Goal: Transaction & Acquisition: Purchase product/service

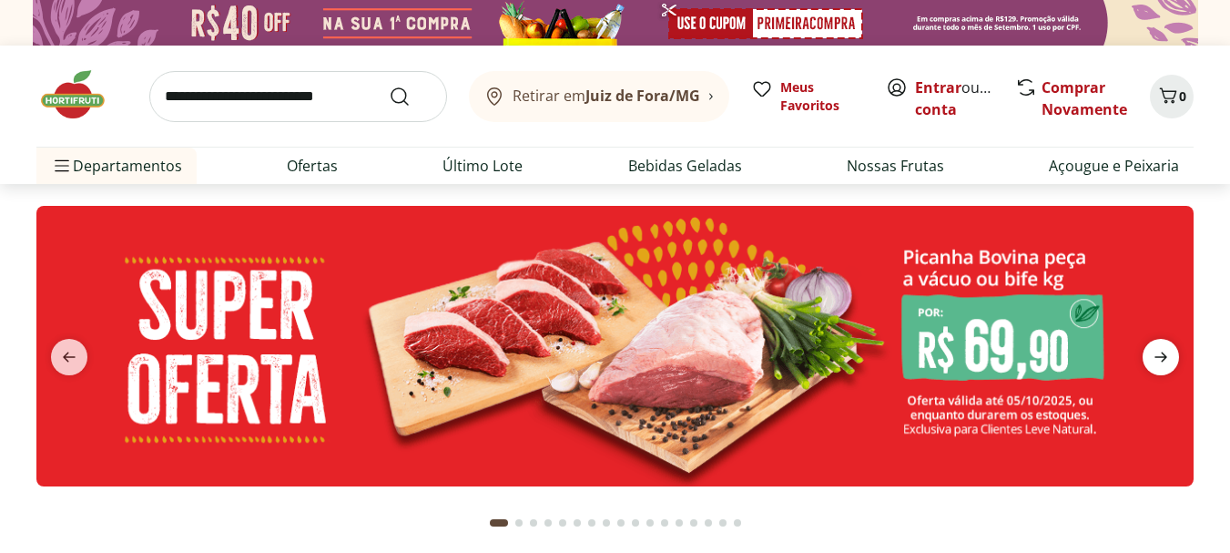
click at [1152, 351] on icon "next" at bounding box center [1161, 357] width 22 height 22
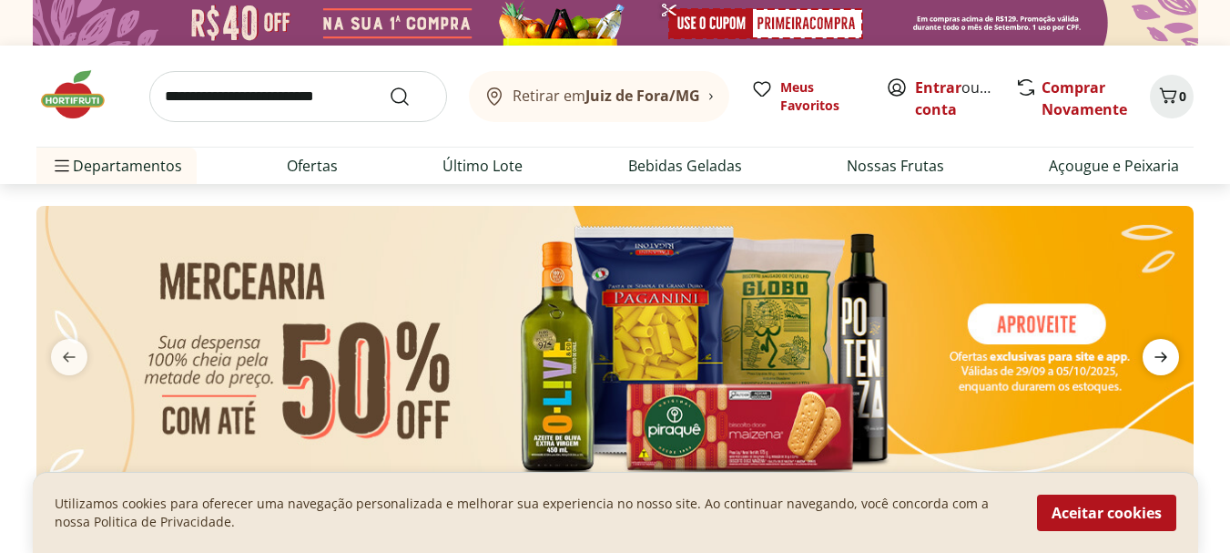
click at [1152, 351] on icon "next" at bounding box center [1161, 357] width 22 height 22
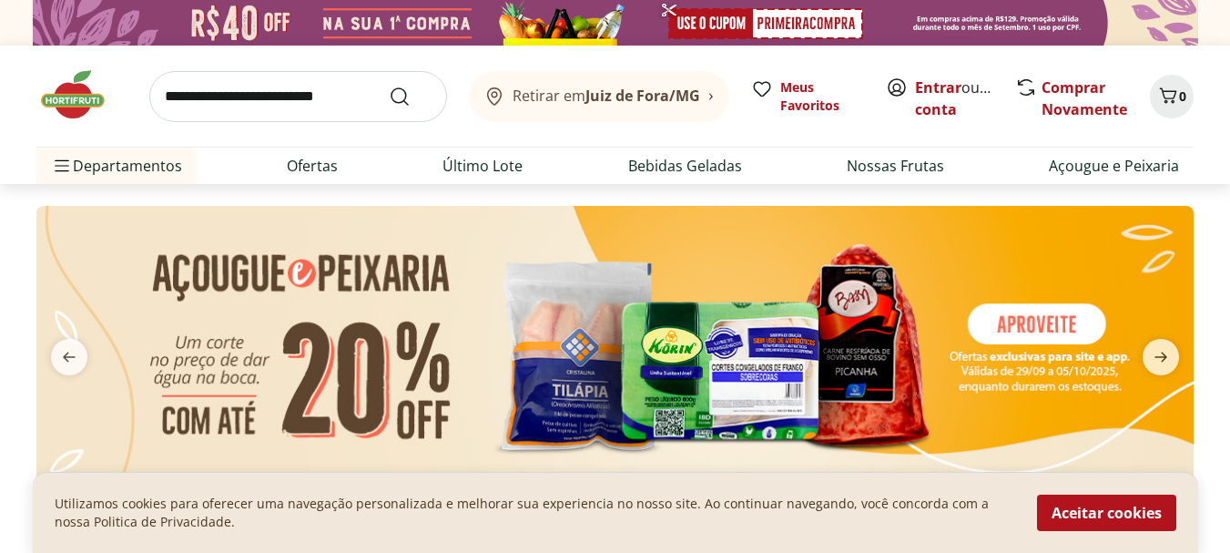
click at [678, 318] on img at bounding box center [615, 346] width 1158 height 281
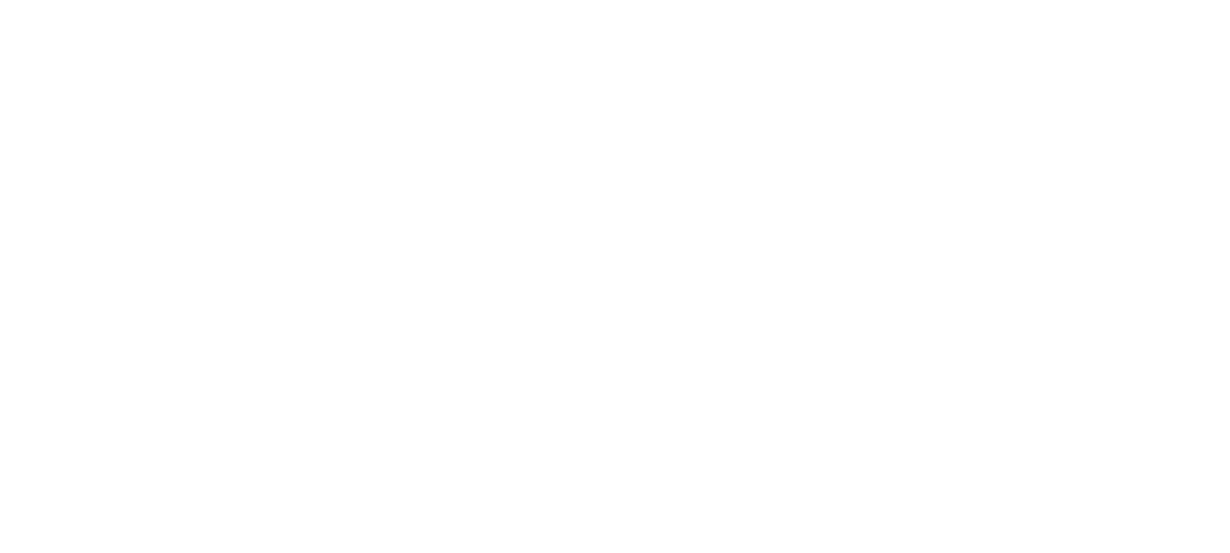
select select "**********"
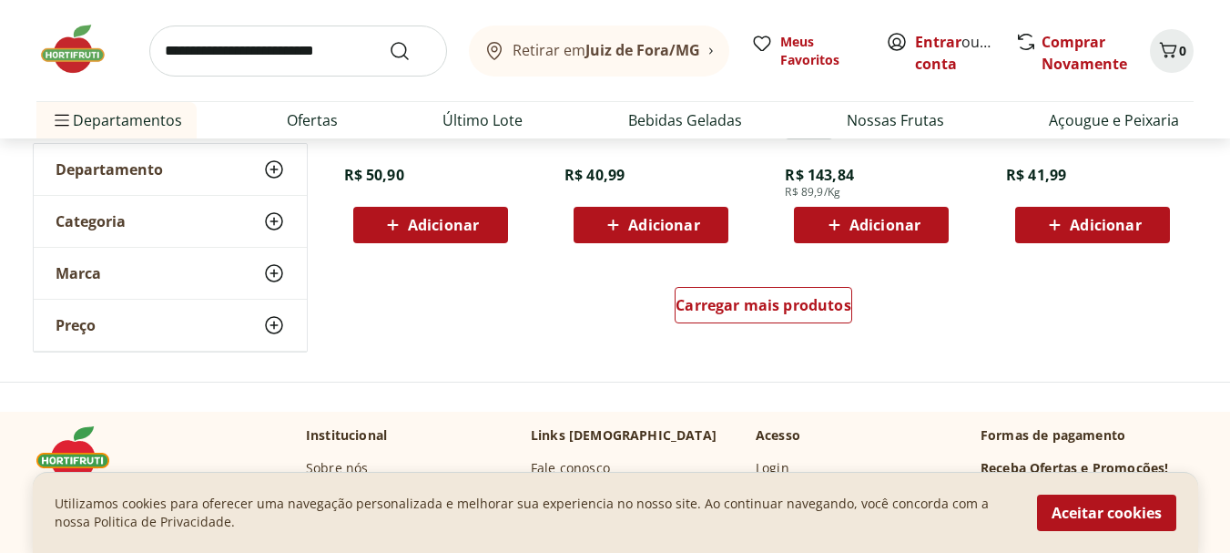
scroll to position [1239, 0]
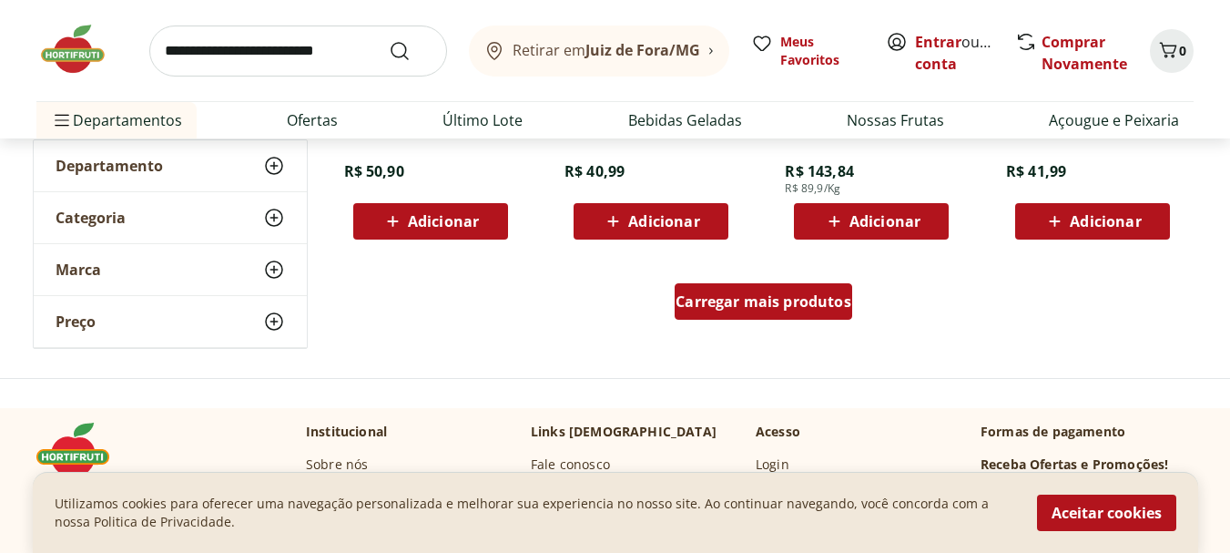
click at [822, 313] on div "Carregar mais produtos" at bounding box center [764, 301] width 178 height 36
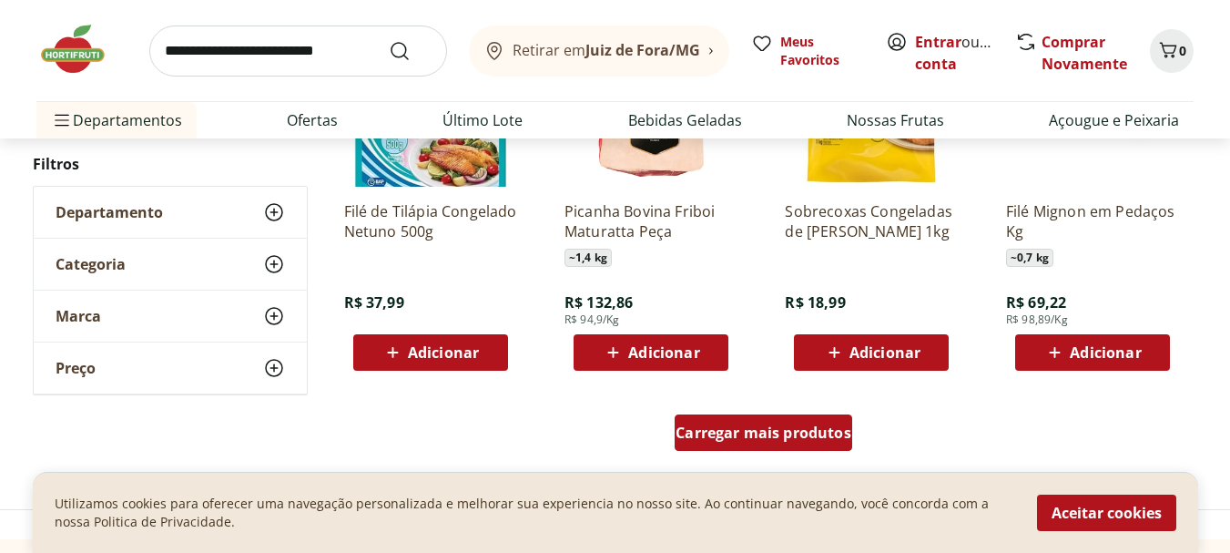
scroll to position [2332, 0]
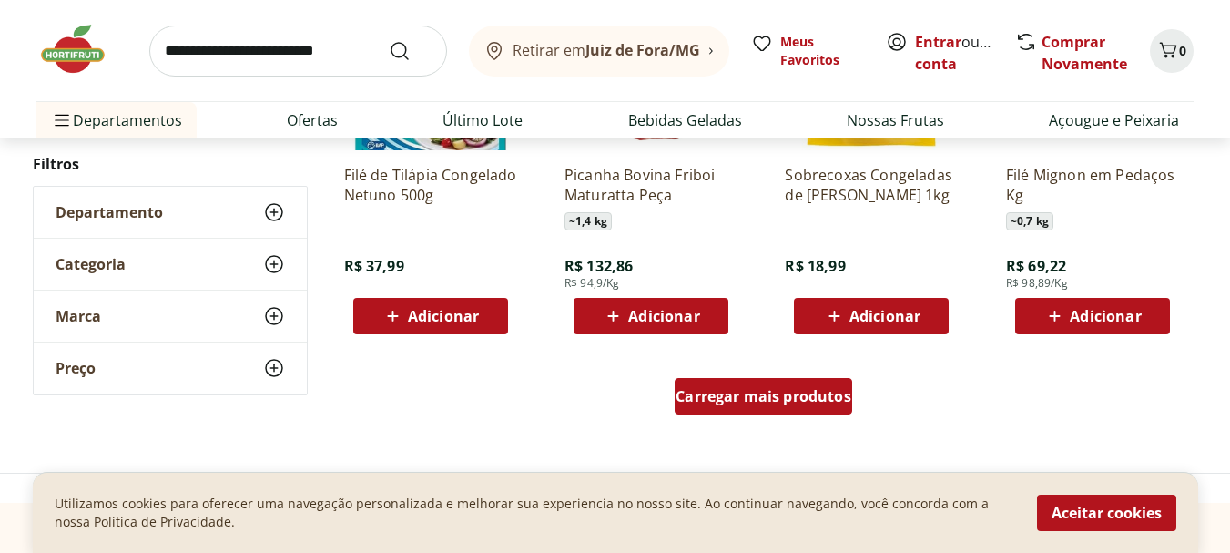
click at [743, 406] on div "Carregar mais produtos" at bounding box center [764, 396] width 178 height 36
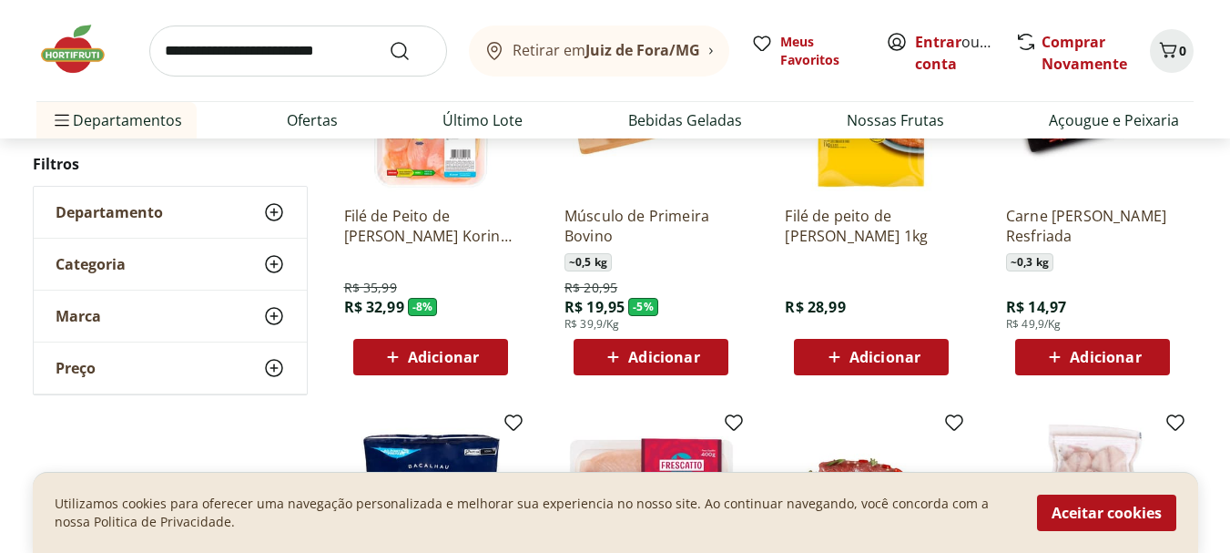
scroll to position [219, 0]
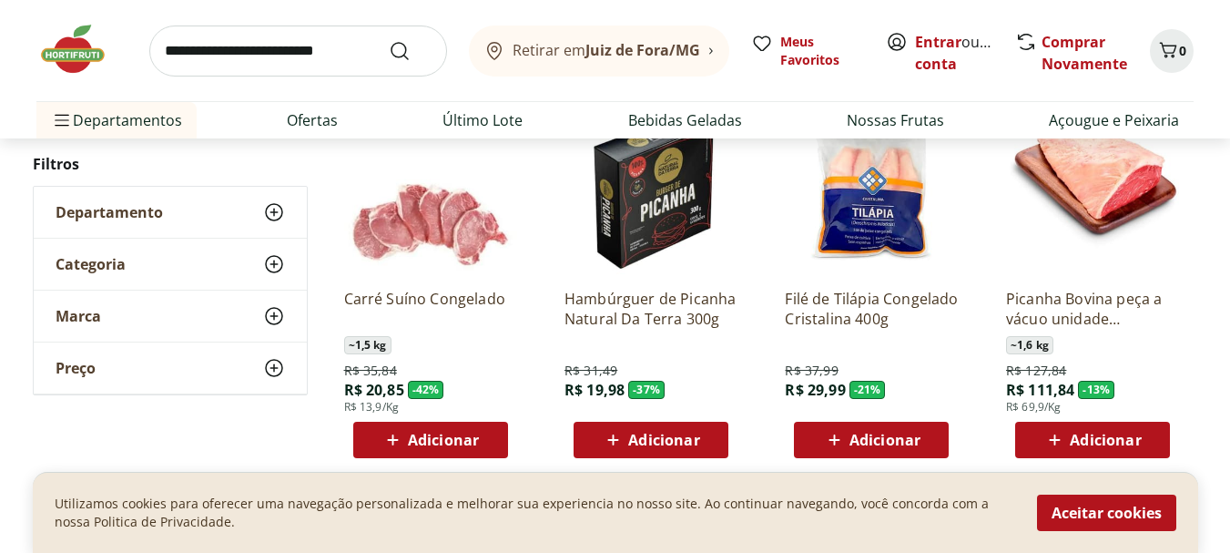
click at [68, 46] on img at bounding box center [81, 49] width 91 height 55
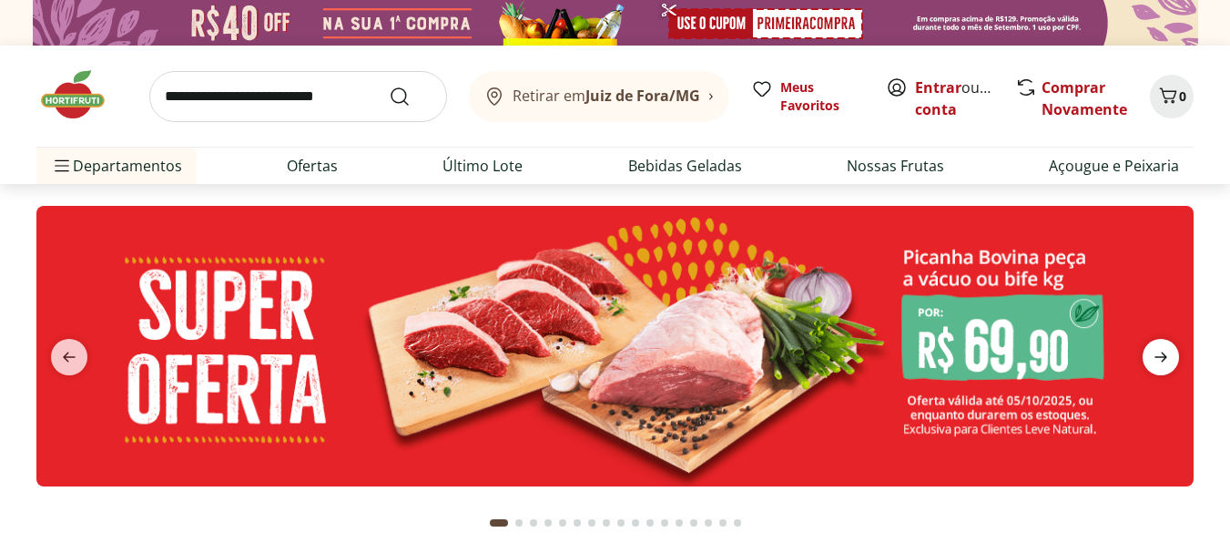
click at [1159, 344] on span "next" at bounding box center [1161, 357] width 36 height 36
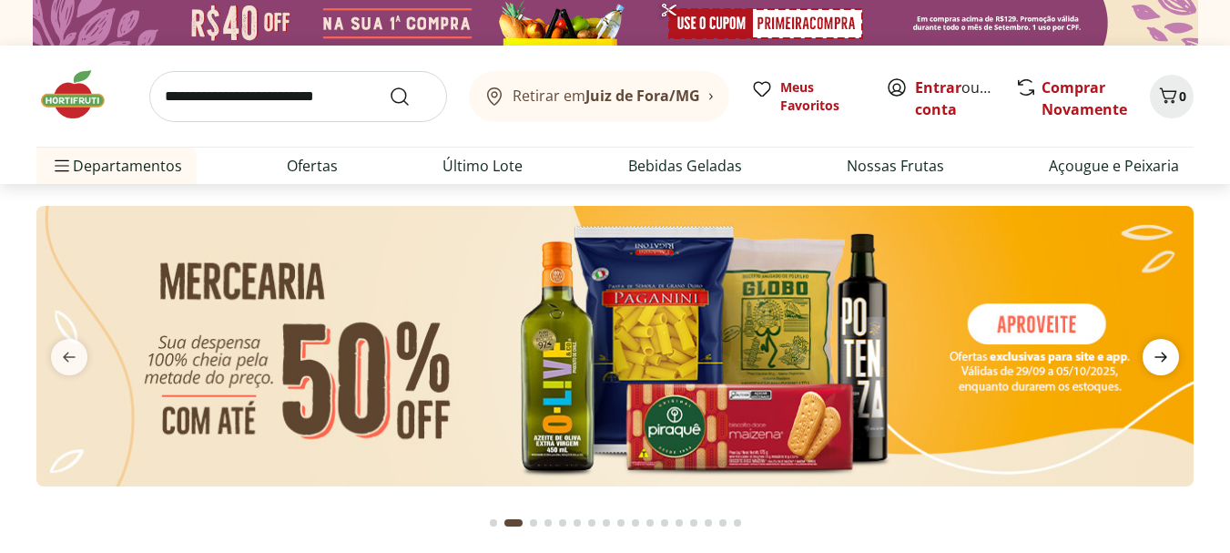
click at [1157, 357] on icon "next" at bounding box center [1161, 357] width 13 height 10
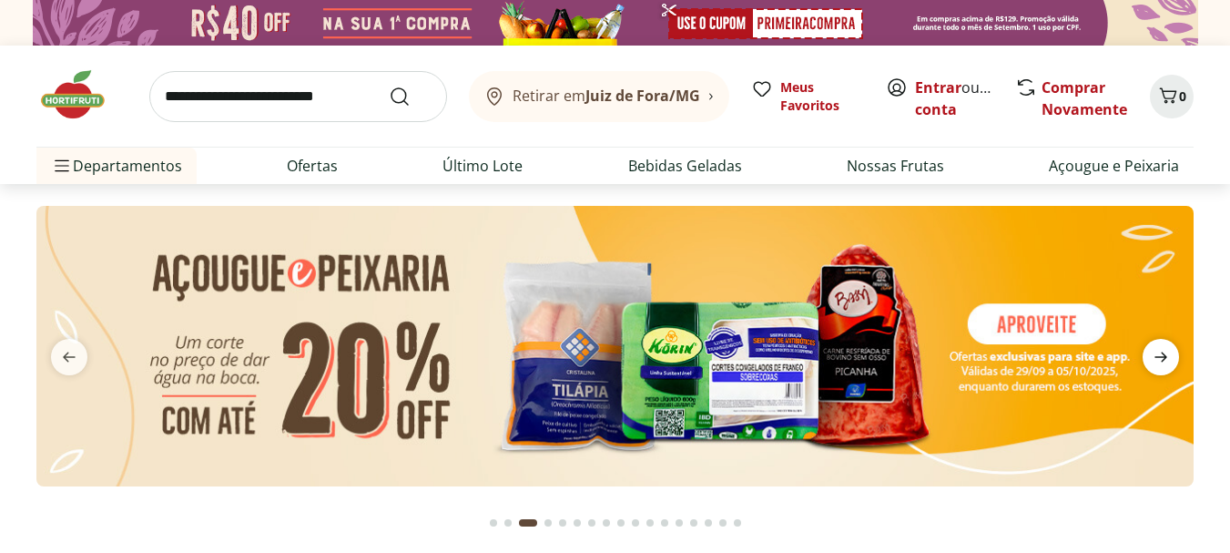
click at [1157, 357] on icon "next" at bounding box center [1161, 357] width 13 height 10
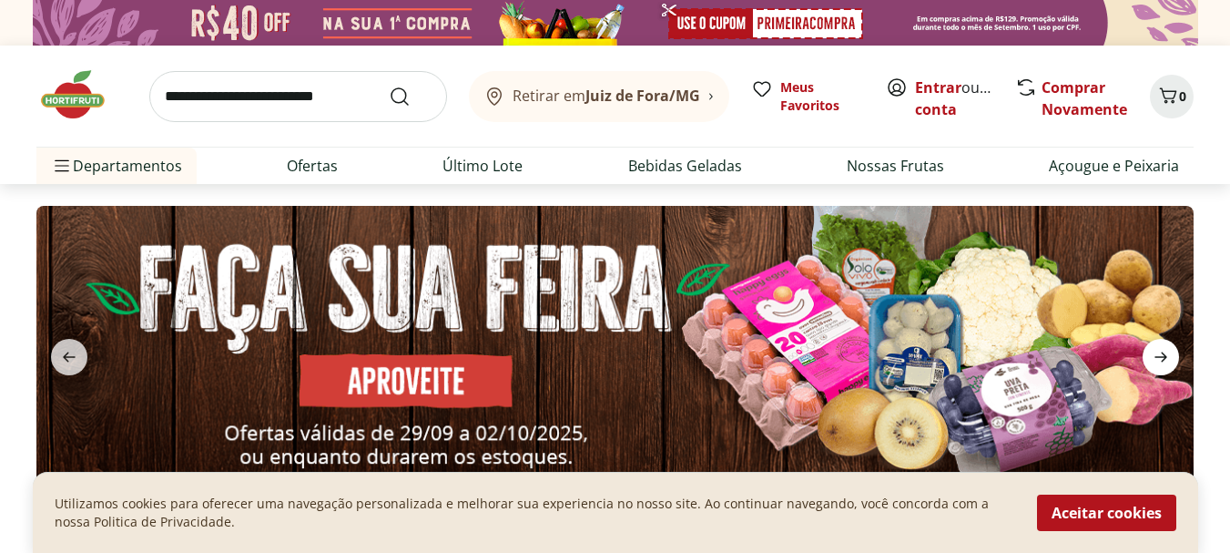
click at [1157, 357] on icon "next" at bounding box center [1161, 357] width 13 height 10
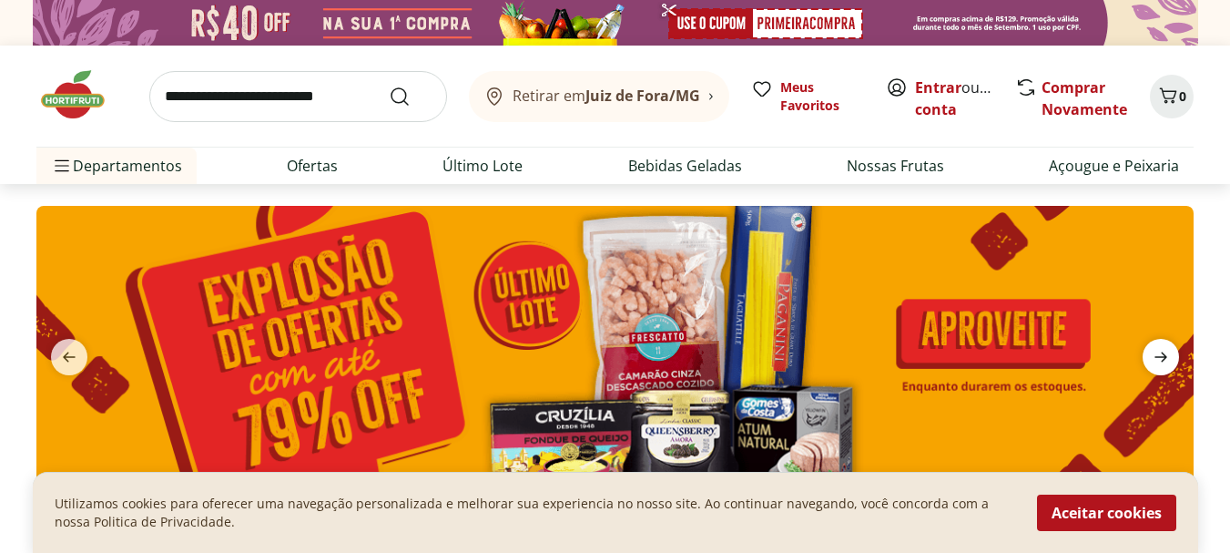
click at [1157, 357] on icon "next" at bounding box center [1161, 357] width 13 height 10
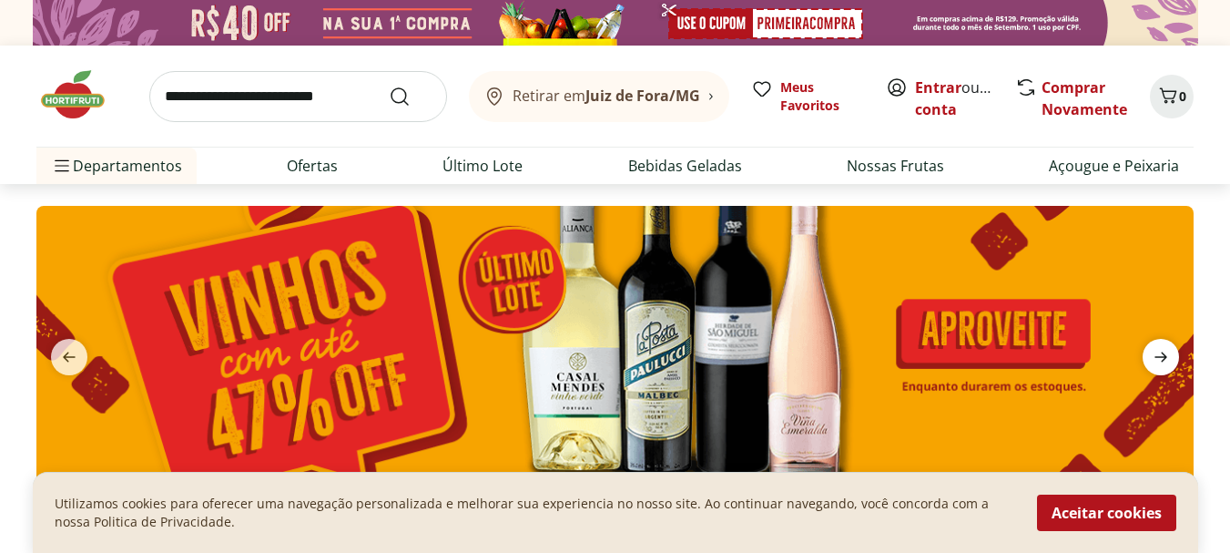
click at [1157, 357] on icon "next" at bounding box center [1161, 357] width 13 height 10
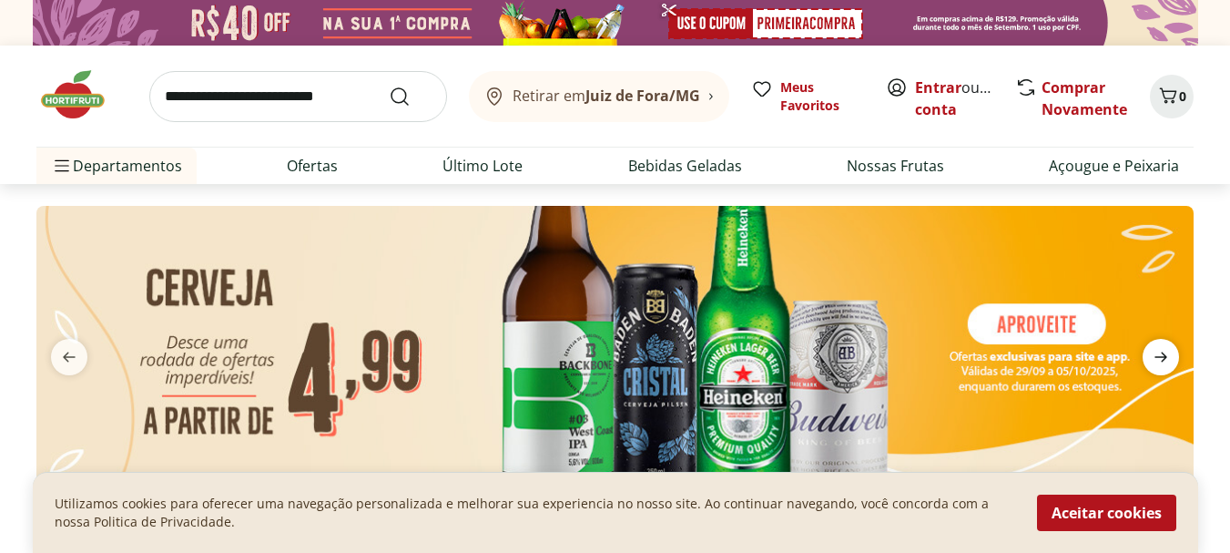
click at [1157, 357] on icon "next" at bounding box center [1161, 357] width 13 height 10
